Goal: Check status

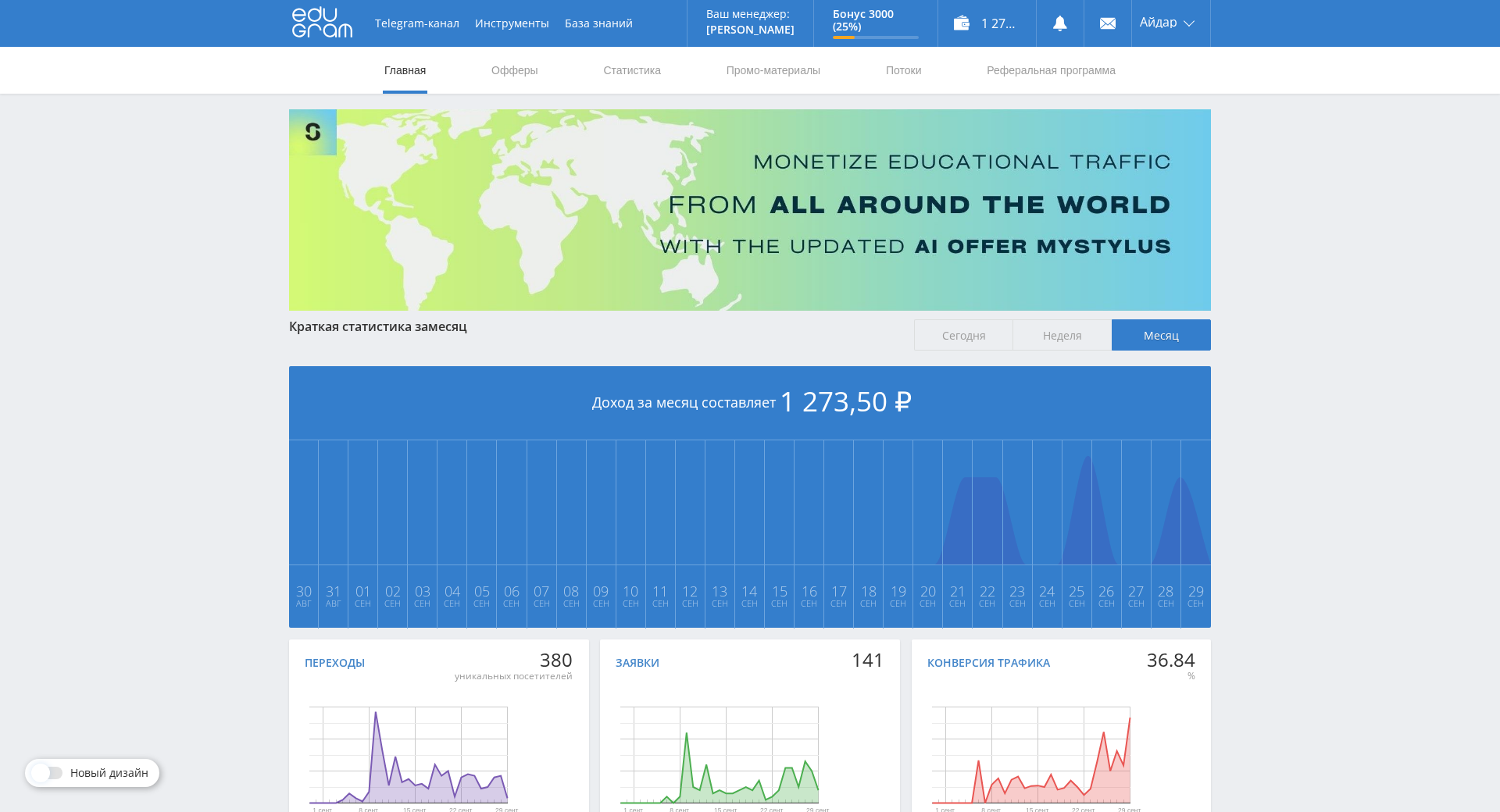
drag, startPoint x: 0, startPoint y: 0, endPoint x: 1284, endPoint y: 198, distance: 1299.2
click at [1287, 192] on div "Telegram-канал Инструменты База знаний Ваш менеджер: [PERSON_NAME] Online @edug…" at bounding box center [750, 464] width 1500 height 927
click at [510, 74] on link "Офферы" at bounding box center [515, 70] width 50 height 47
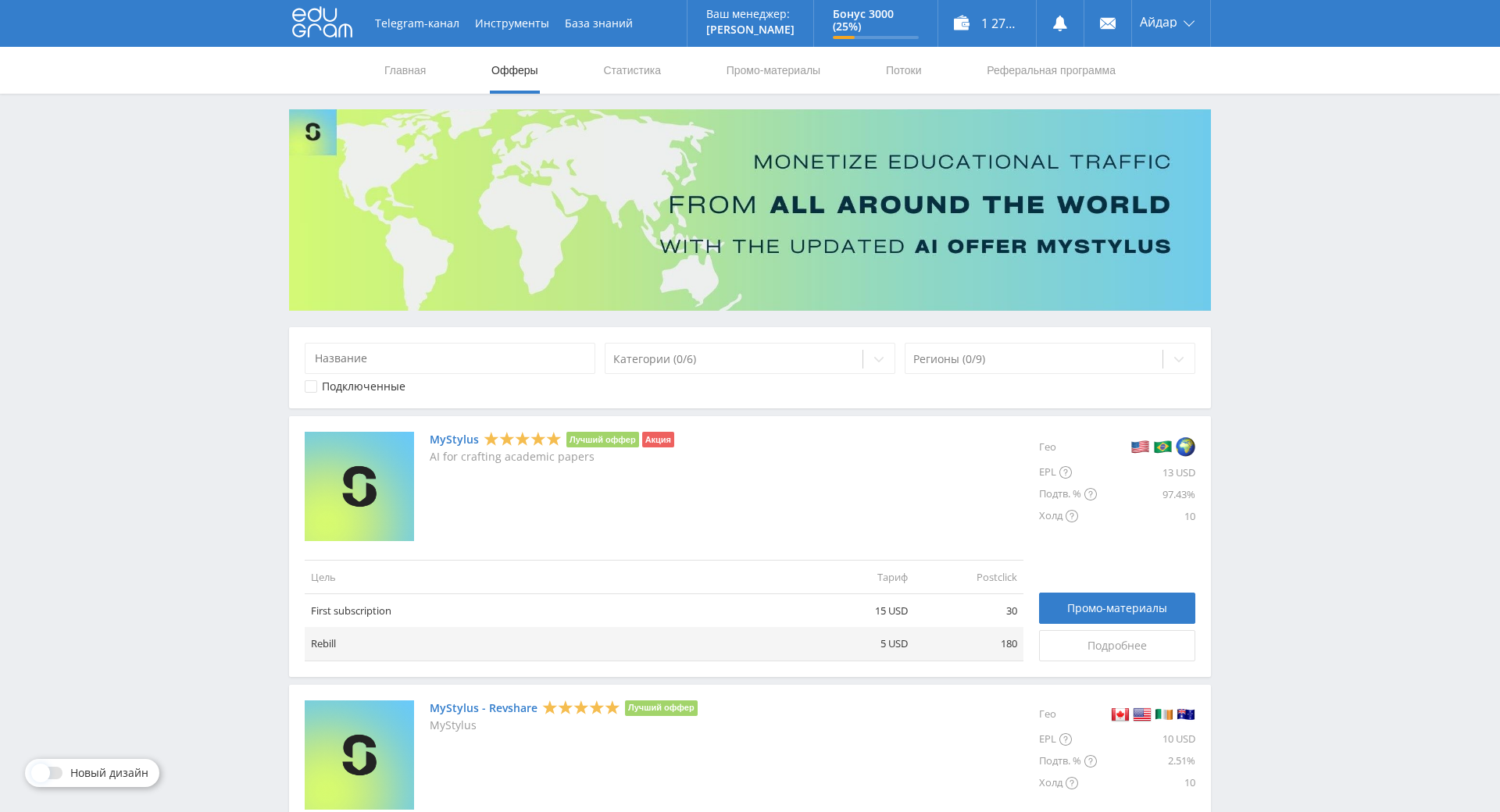
drag, startPoint x: 1343, startPoint y: 380, endPoint x: 1319, endPoint y: 279, distance: 103.8
drag, startPoint x: 1319, startPoint y: 279, endPoint x: 877, endPoint y: 169, distance: 455.5
click at [627, 85] on link "Статистика" at bounding box center [632, 70] width 61 height 47
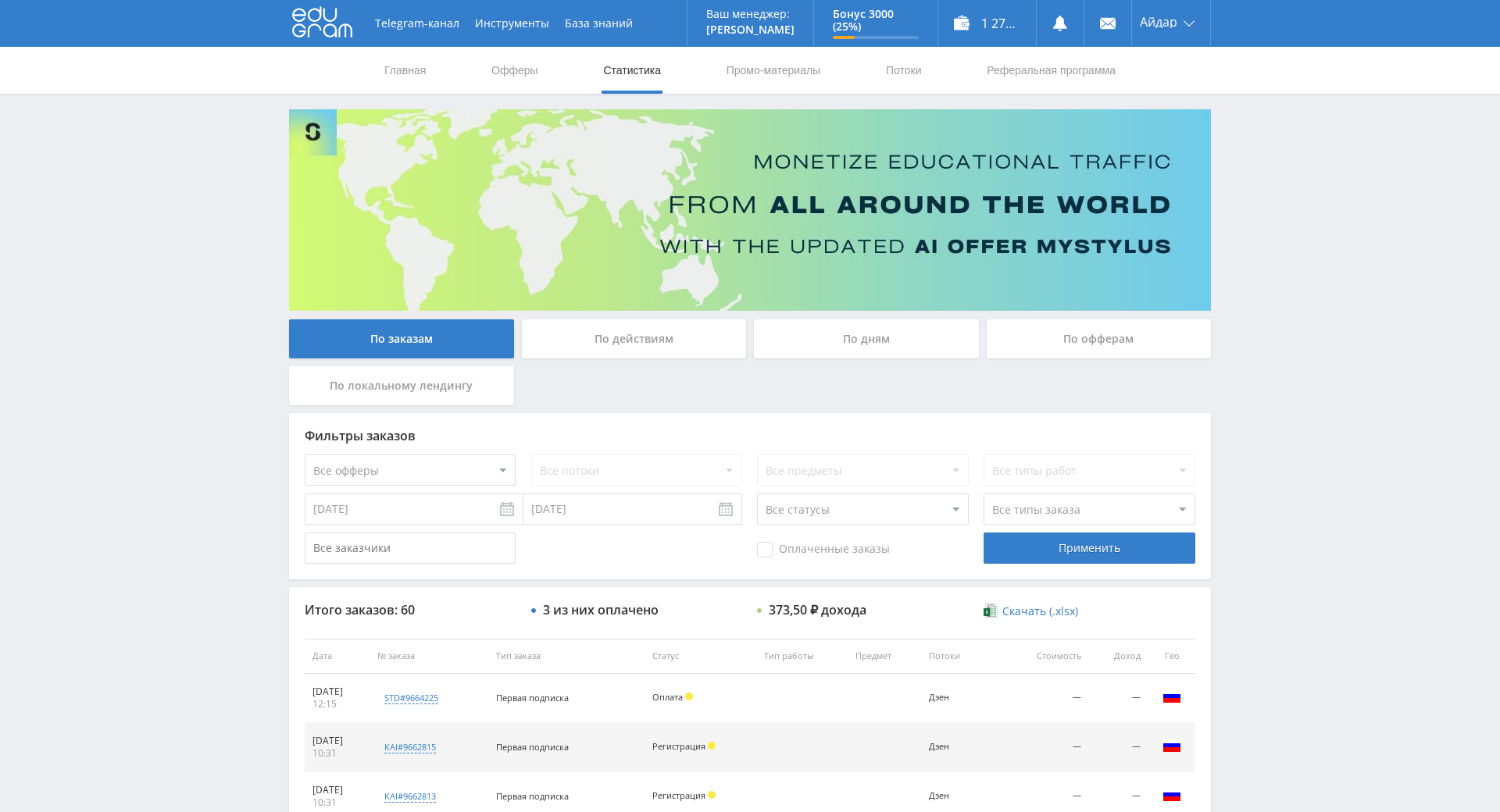
drag, startPoint x: 1308, startPoint y: 482, endPoint x: 995, endPoint y: 116, distance: 481.6
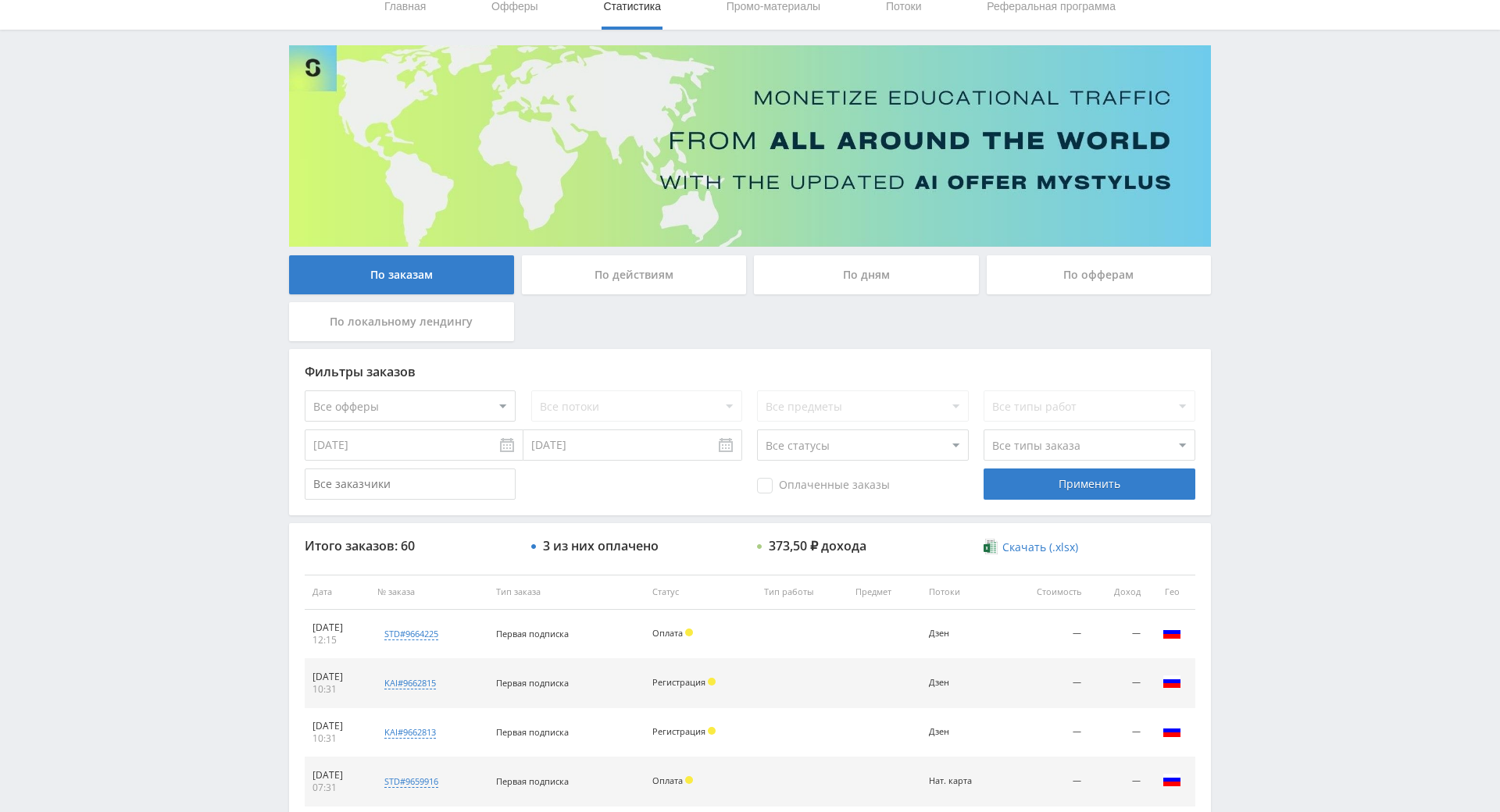
drag, startPoint x: 1275, startPoint y: 602, endPoint x: 1280, endPoint y: 665, distance: 63.2
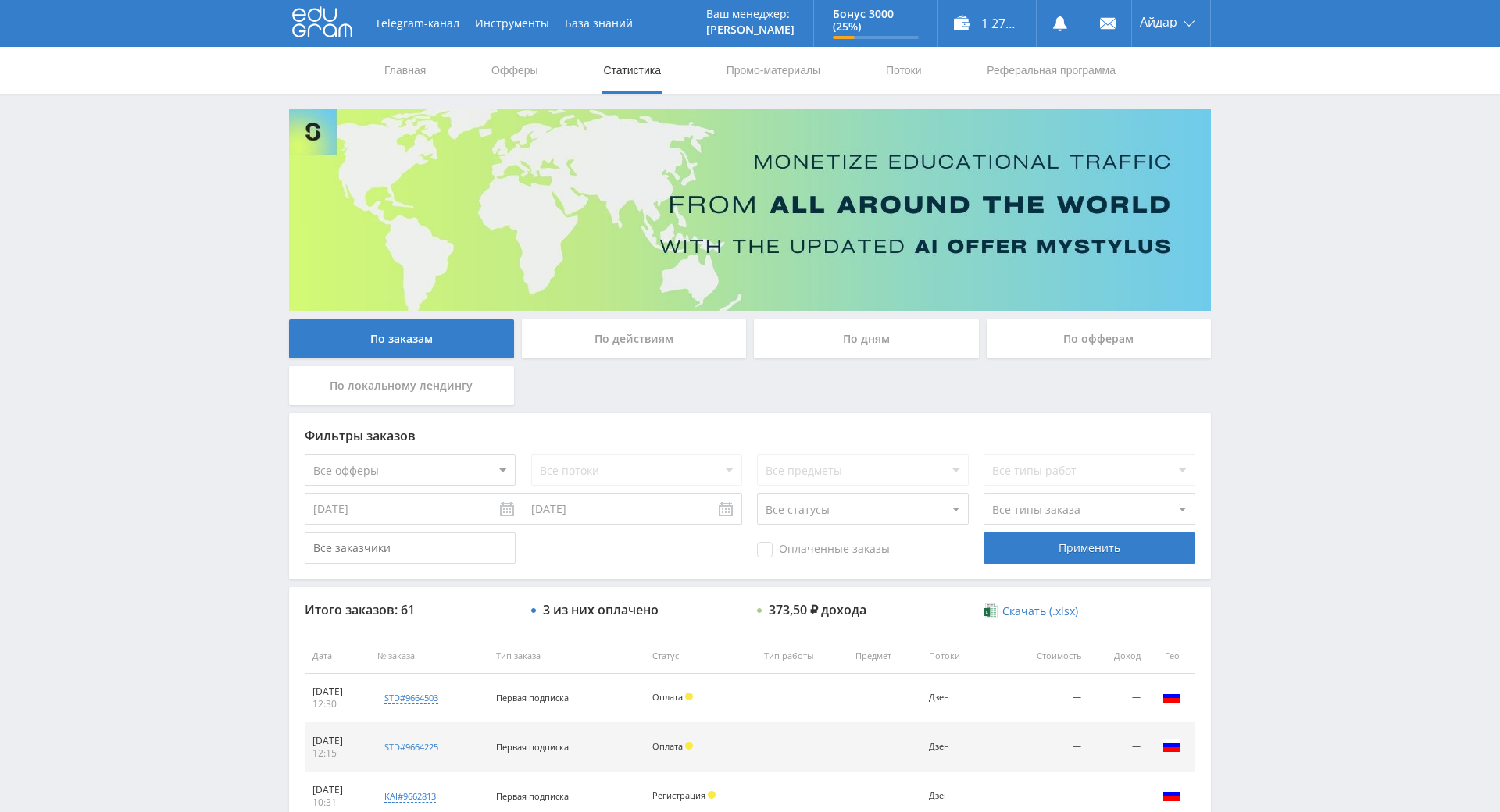
drag, startPoint x: 1273, startPoint y: 522, endPoint x: 1264, endPoint y: 211, distance: 311.1
click at [1255, 341] on div "Telegram-канал Инструменты База знаний Ваш менеджер: [PERSON_NAME] Alex Online …" at bounding box center [750, 655] width 1500 height 1311
click at [1255, 341] on div "Telegram-канал Инструменты База знаний Ваш менеджер: [PERSON_NAME] Online @edug…" at bounding box center [750, 655] width 1500 height 1311
drag, startPoint x: 1255, startPoint y: 341, endPoint x: 1255, endPoint y: 270, distance: 71.0
click at [1254, 271] on div "Telegram-канал Инструменты База знаний Ваш менеджер: [PERSON_NAME] Online @edug…" at bounding box center [750, 655] width 1500 height 1311
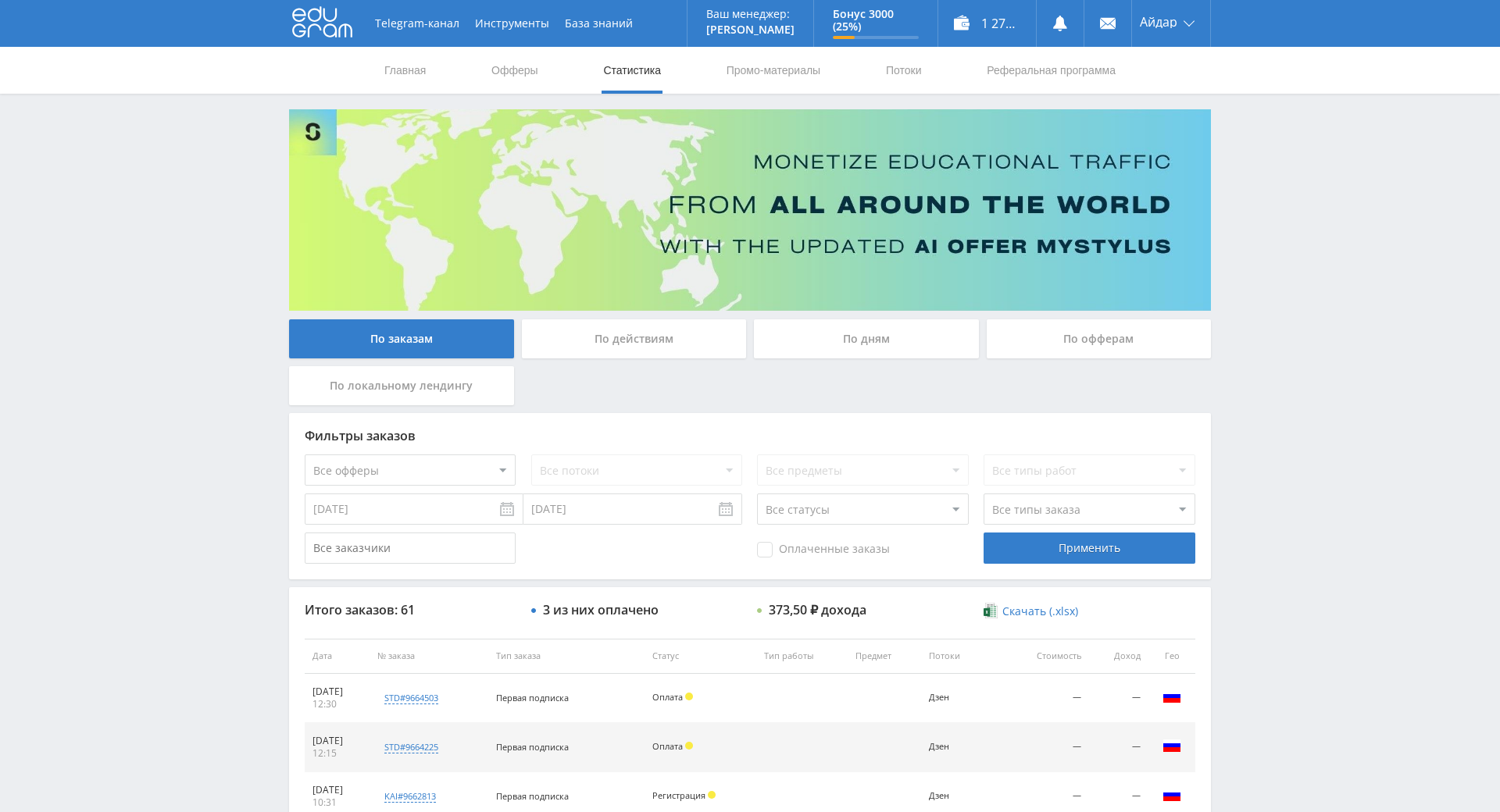
click at [1252, 276] on div "Telegram-канал Инструменты База знаний Ваш менеджер: [PERSON_NAME] Online @edug…" at bounding box center [750, 655] width 1500 height 1311
